Goal: Transaction & Acquisition: Purchase product/service

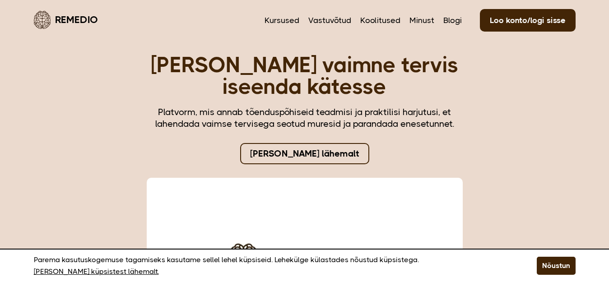
click at [299, 152] on link "[PERSON_NAME] lähemalt" at bounding box center [304, 153] width 129 height 21
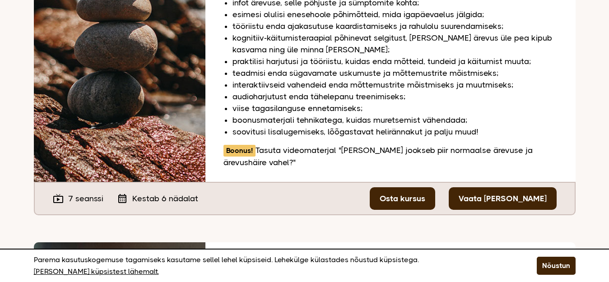
scroll to position [271, 0]
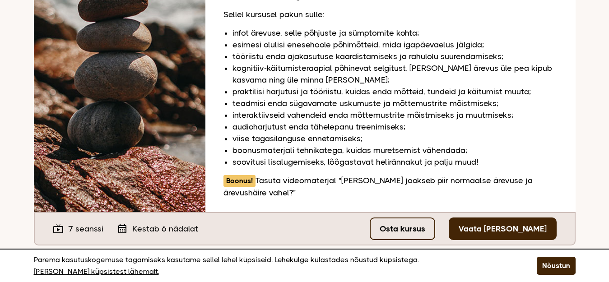
click at [404, 218] on link "Osta kursus" at bounding box center [402, 229] width 65 height 23
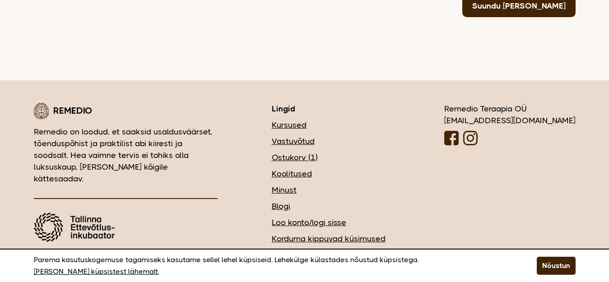
scroll to position [366, 0]
